Goal: Find specific page/section: Find specific page/section

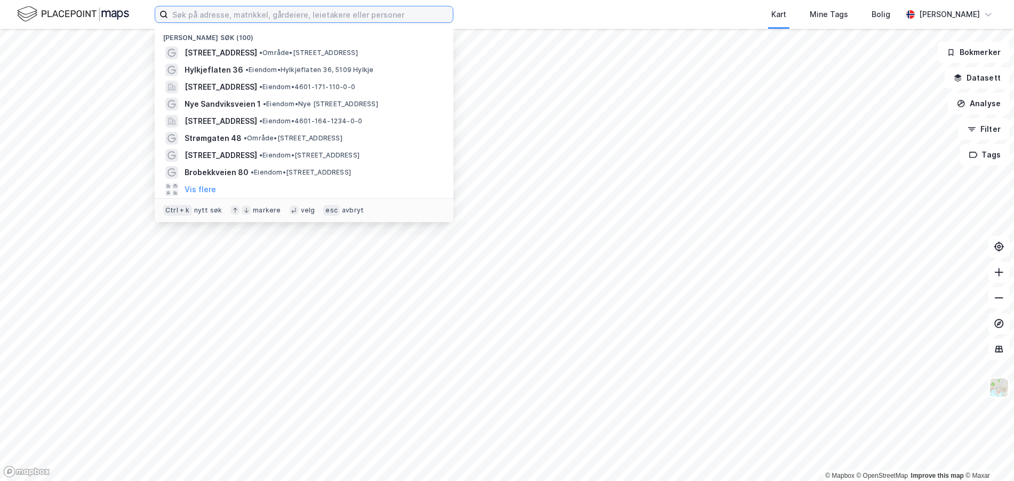
click at [203, 10] on input at bounding box center [310, 14] width 285 height 16
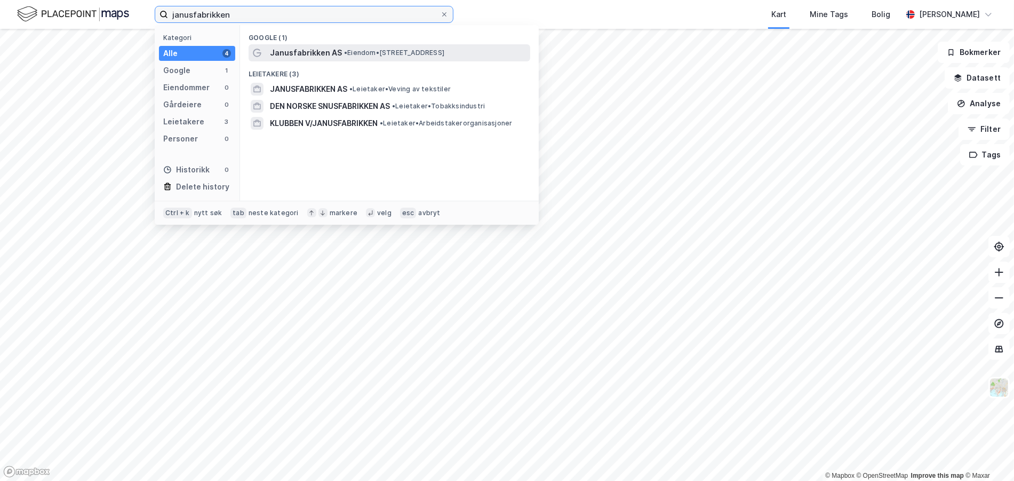
type input "janusfabrikken"
click at [337, 55] on span "Janusfabrikken AS" at bounding box center [306, 52] width 72 height 13
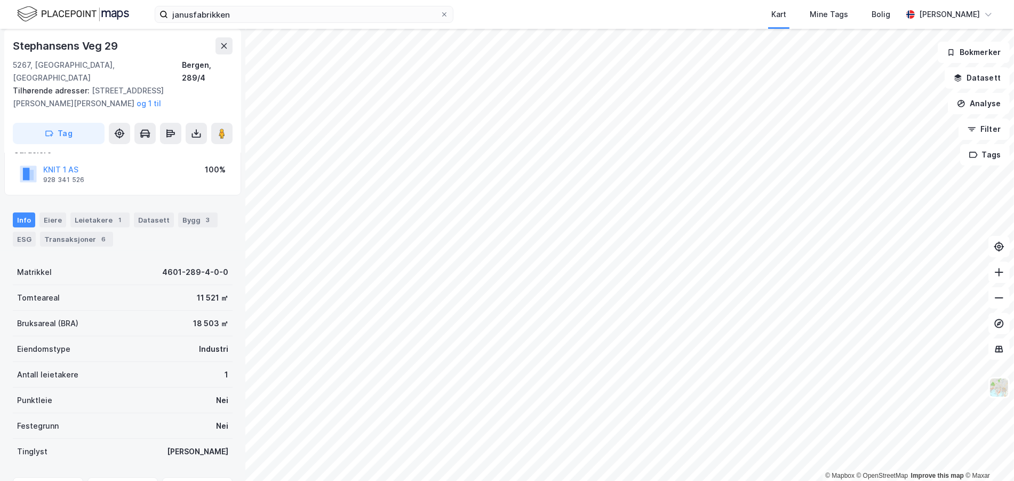
scroll to position [125, 0]
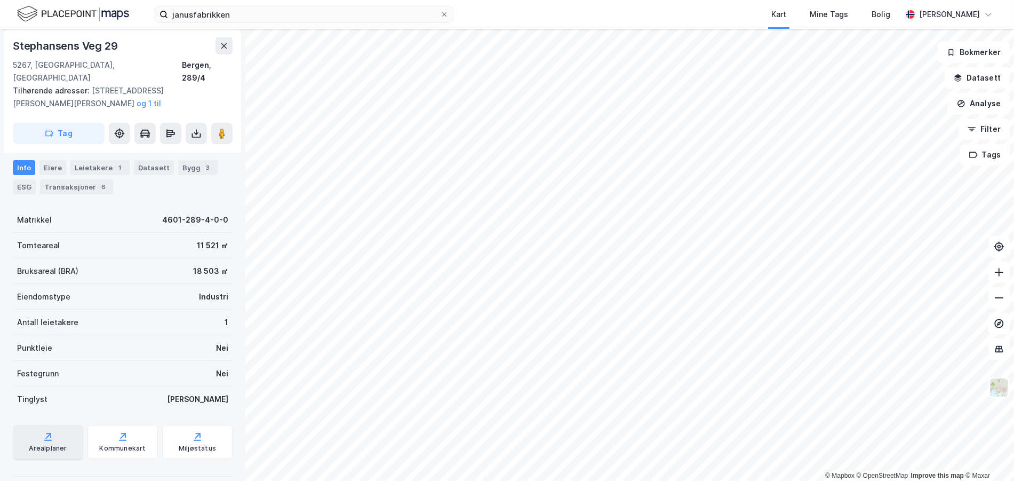
click at [52, 444] on div "Arealplaner" at bounding box center [48, 448] width 38 height 9
